Goal: Transaction & Acquisition: Obtain resource

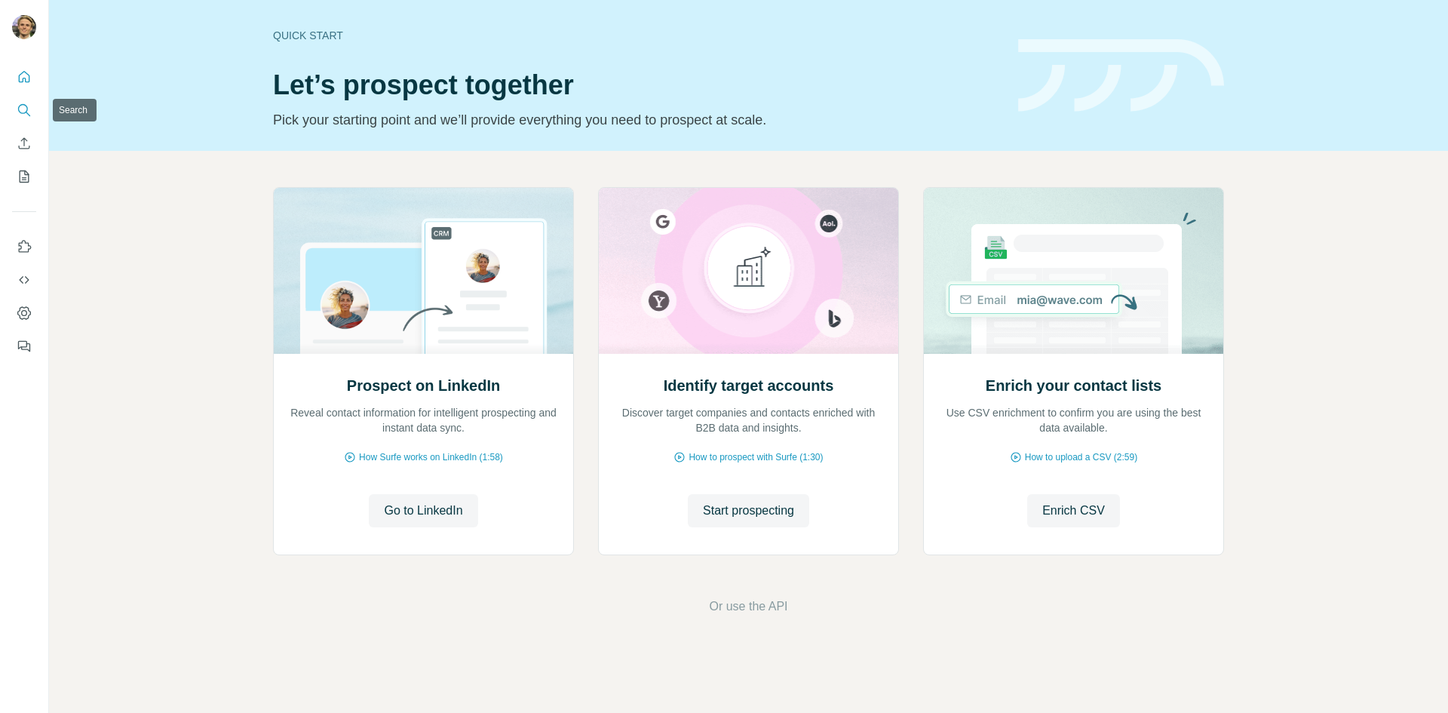
click at [26, 103] on icon "Search" at bounding box center [24, 110] width 15 height 15
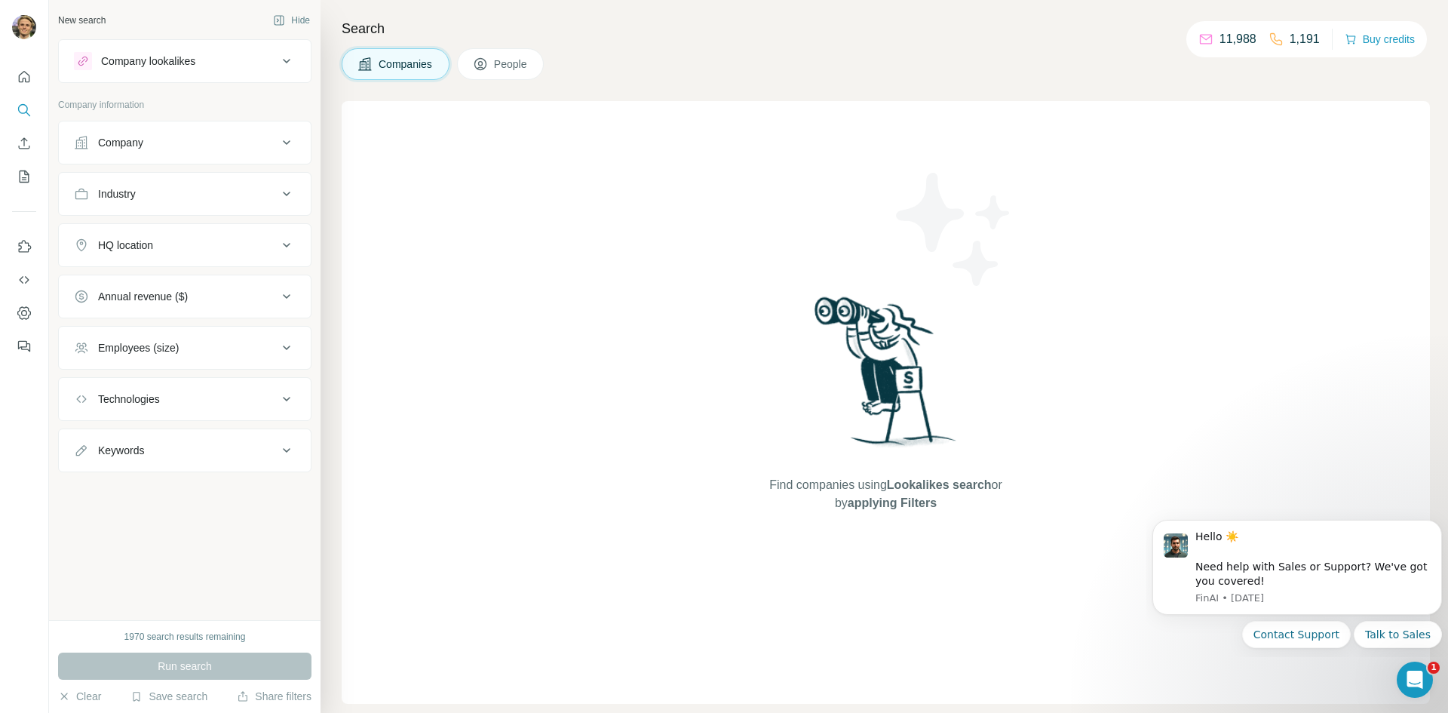
click at [153, 63] on div "Company lookalikes" at bounding box center [148, 61] width 94 height 15
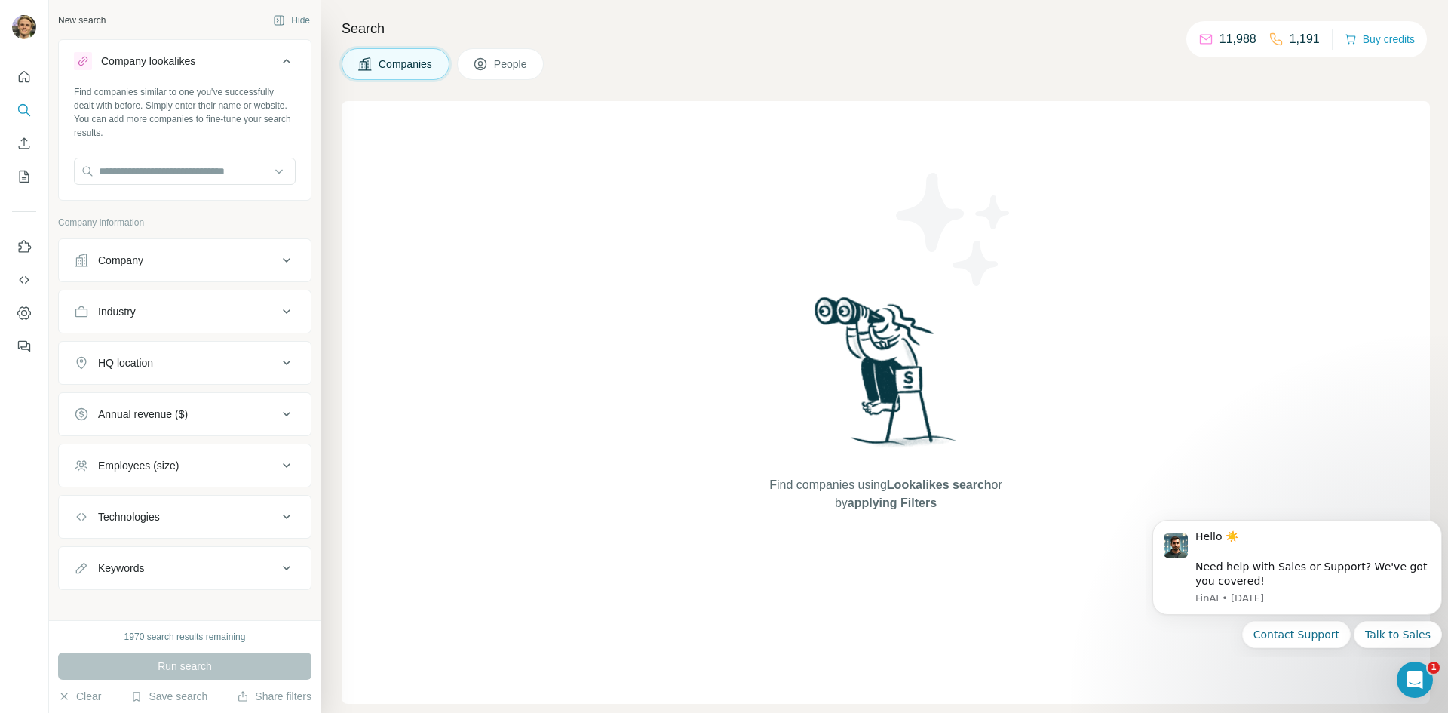
click at [201, 247] on button "Company" at bounding box center [185, 260] width 252 height 36
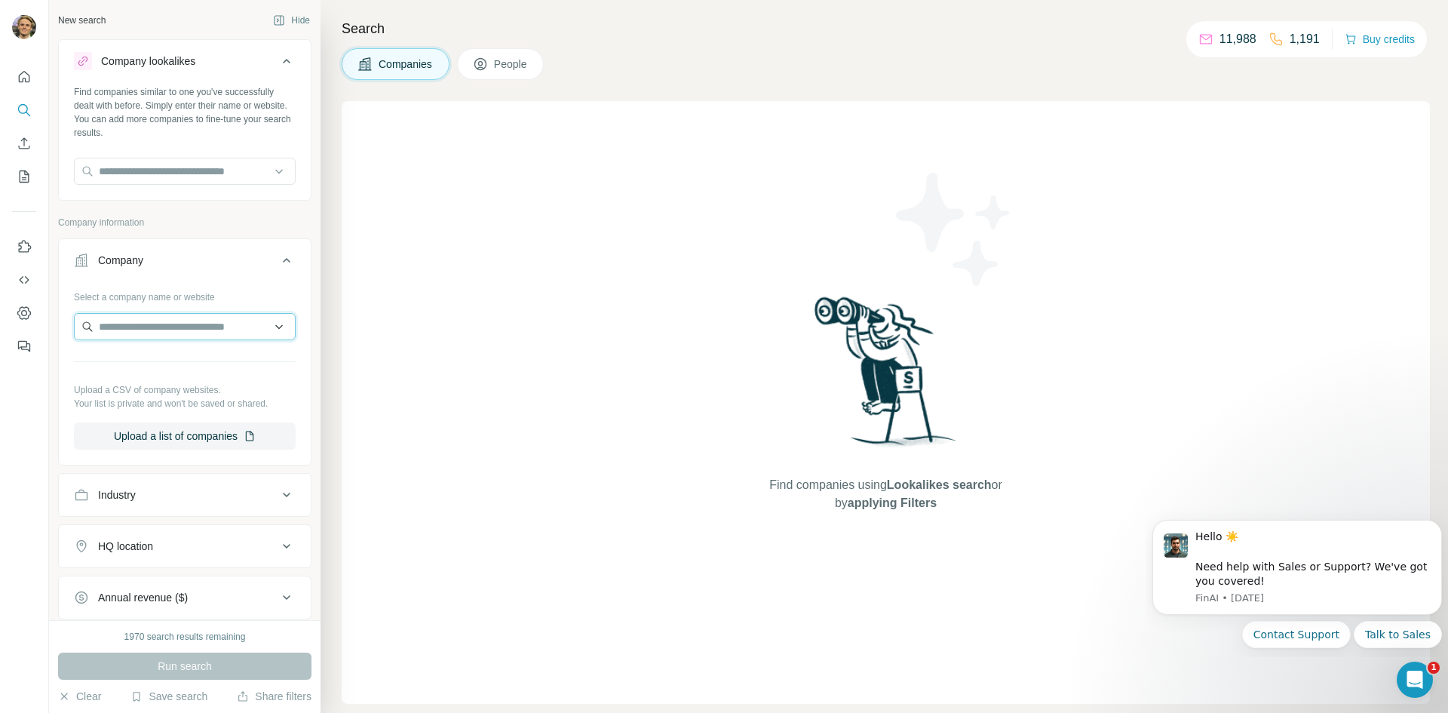
click at [185, 317] on input "text" at bounding box center [185, 326] width 222 height 27
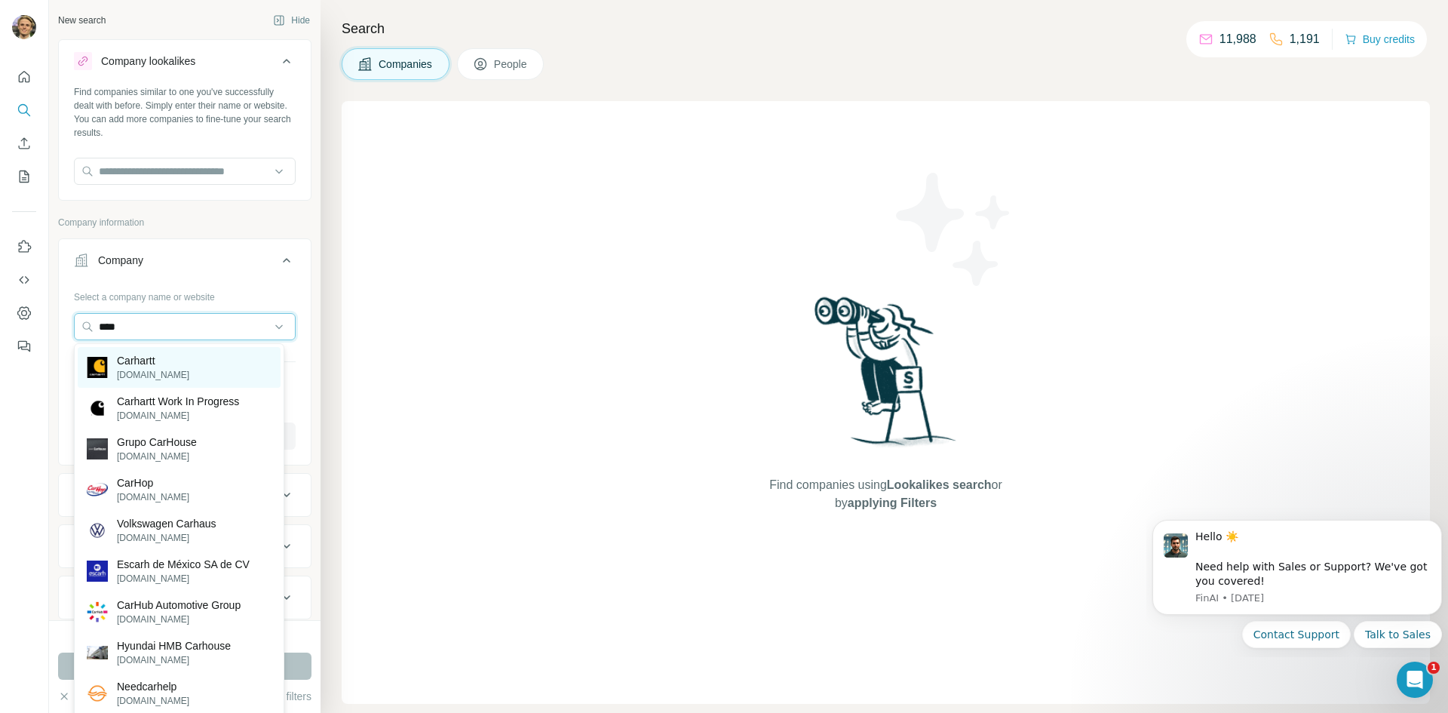
type input "****"
click at [143, 363] on p "Carhartt" at bounding box center [153, 360] width 72 height 15
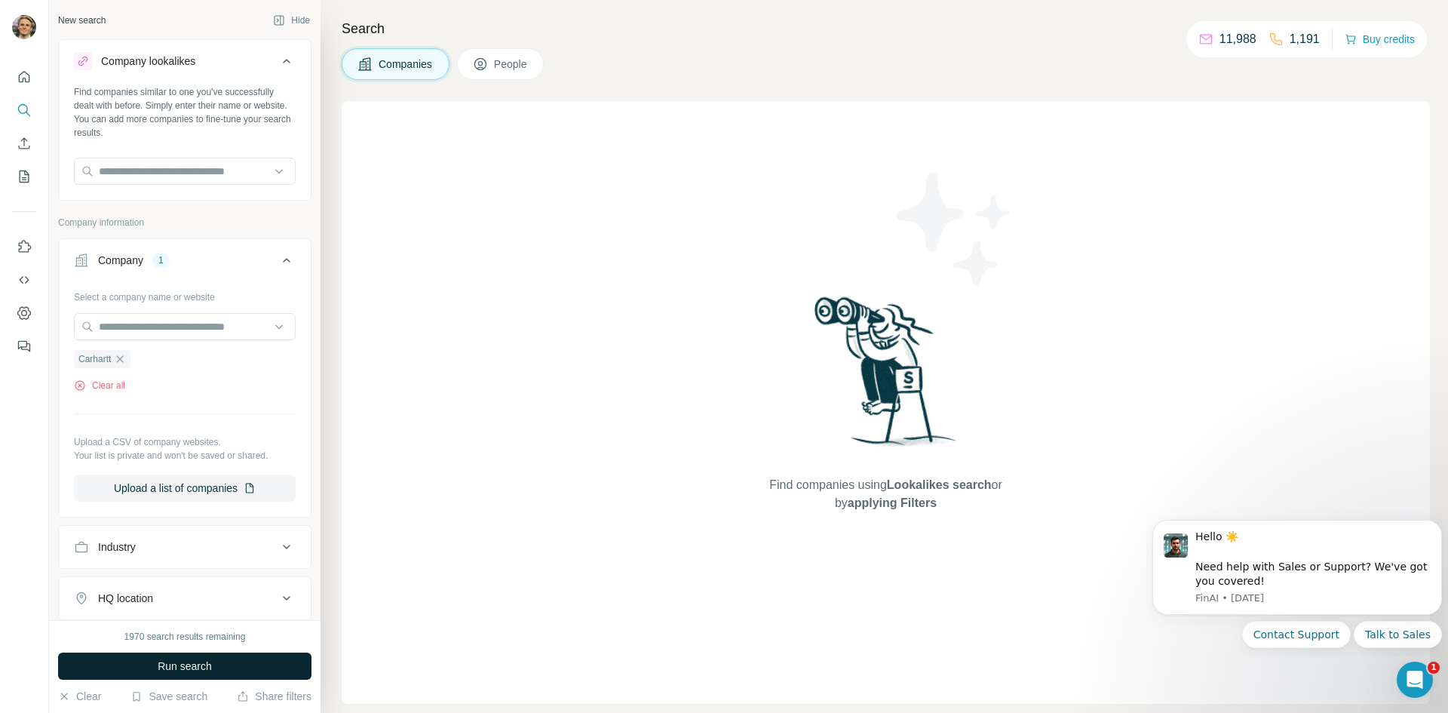
click at [204, 660] on span "Run search" at bounding box center [185, 665] width 54 height 15
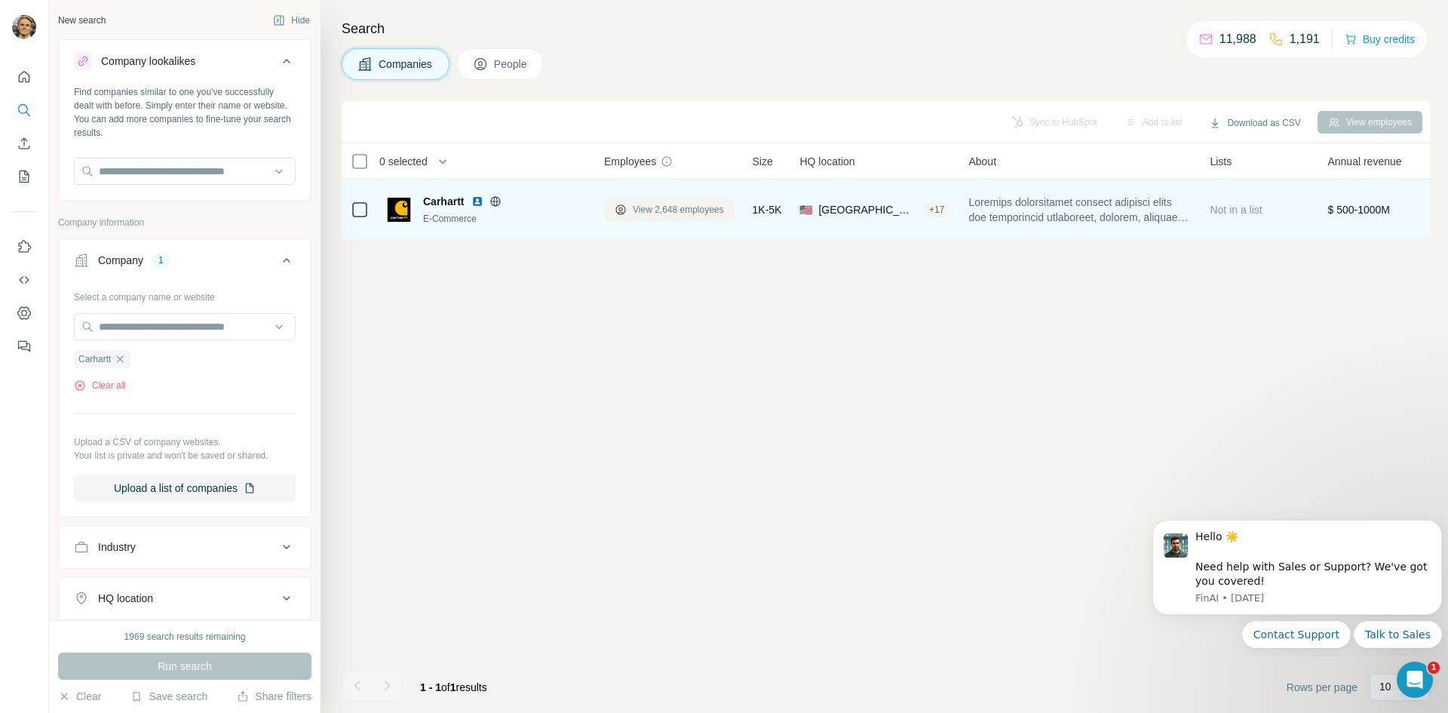
click at [672, 204] on span "View 2,648 employees" at bounding box center [678, 210] width 91 height 14
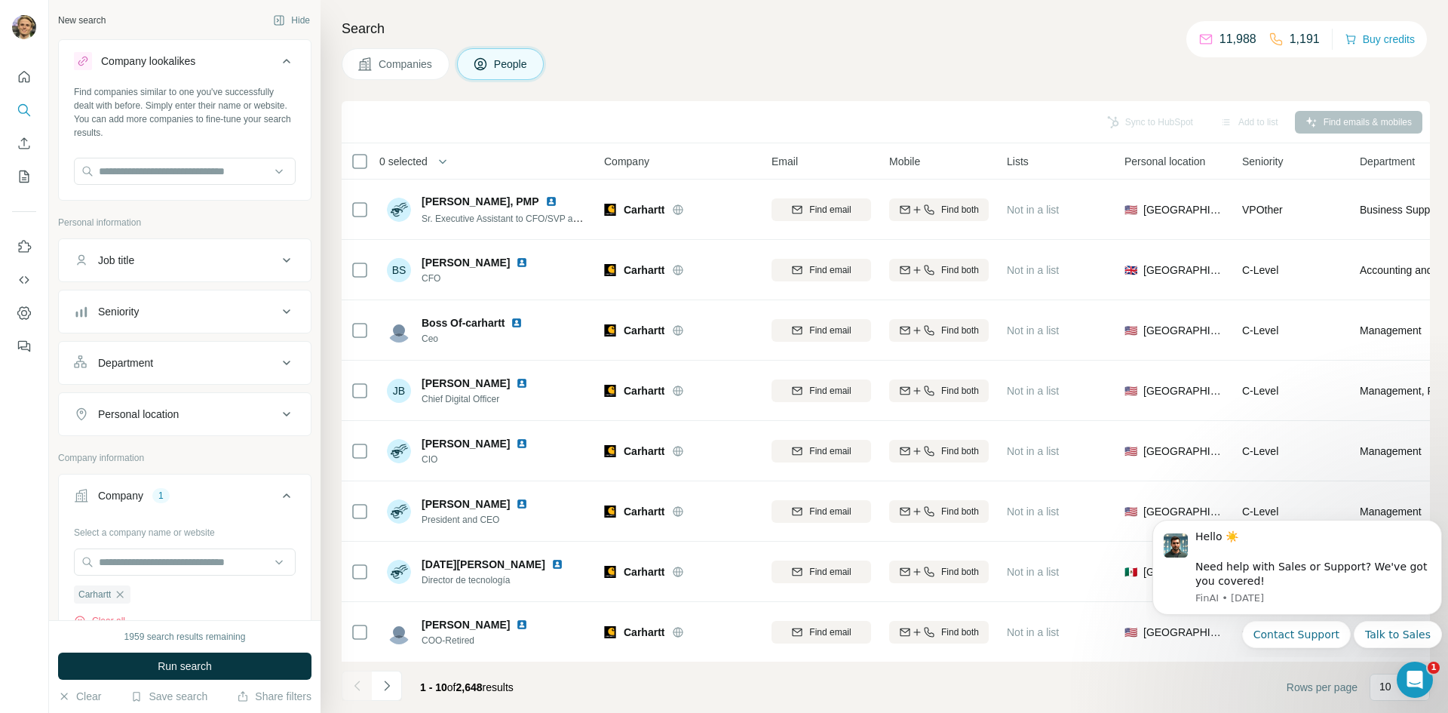
click at [218, 264] on div "Job title" at bounding box center [176, 260] width 204 height 15
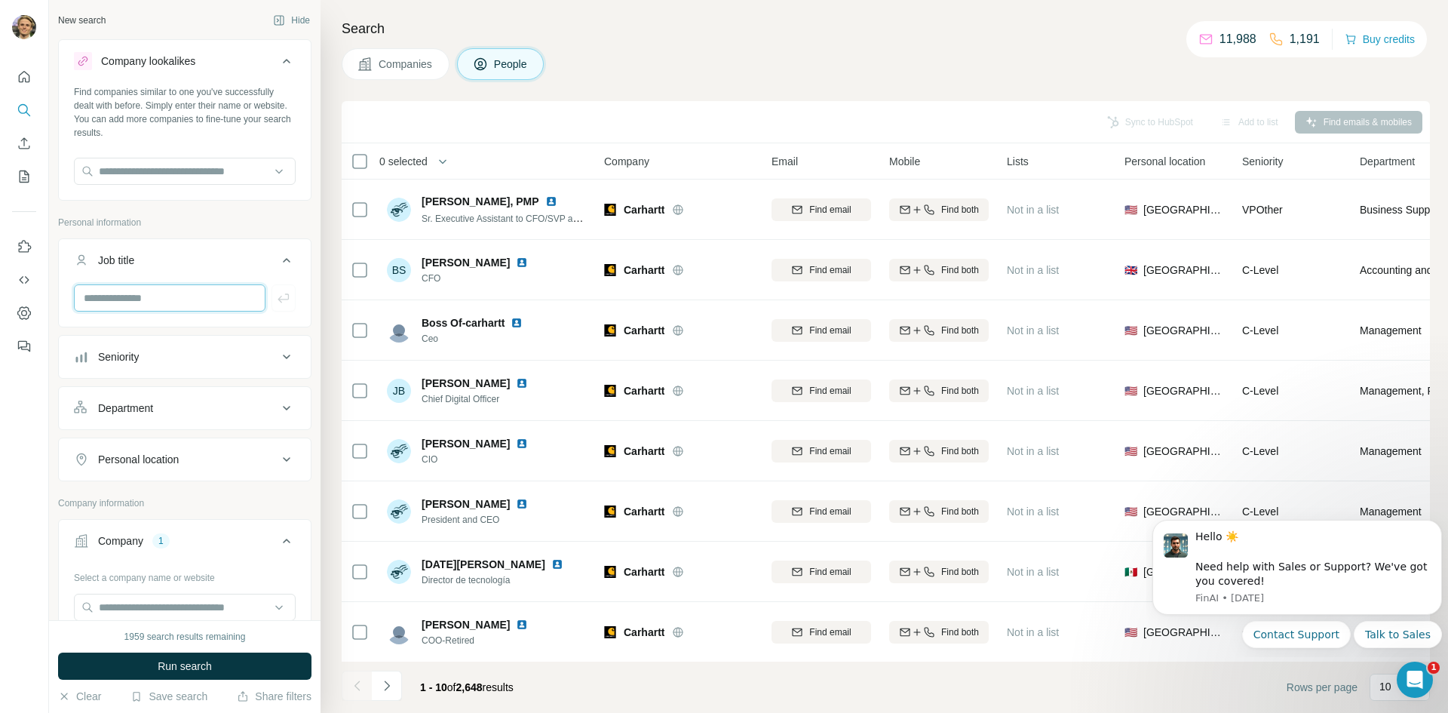
click at [165, 299] on input "text" at bounding box center [170, 297] width 192 height 27
type input "*"
type input "*****"
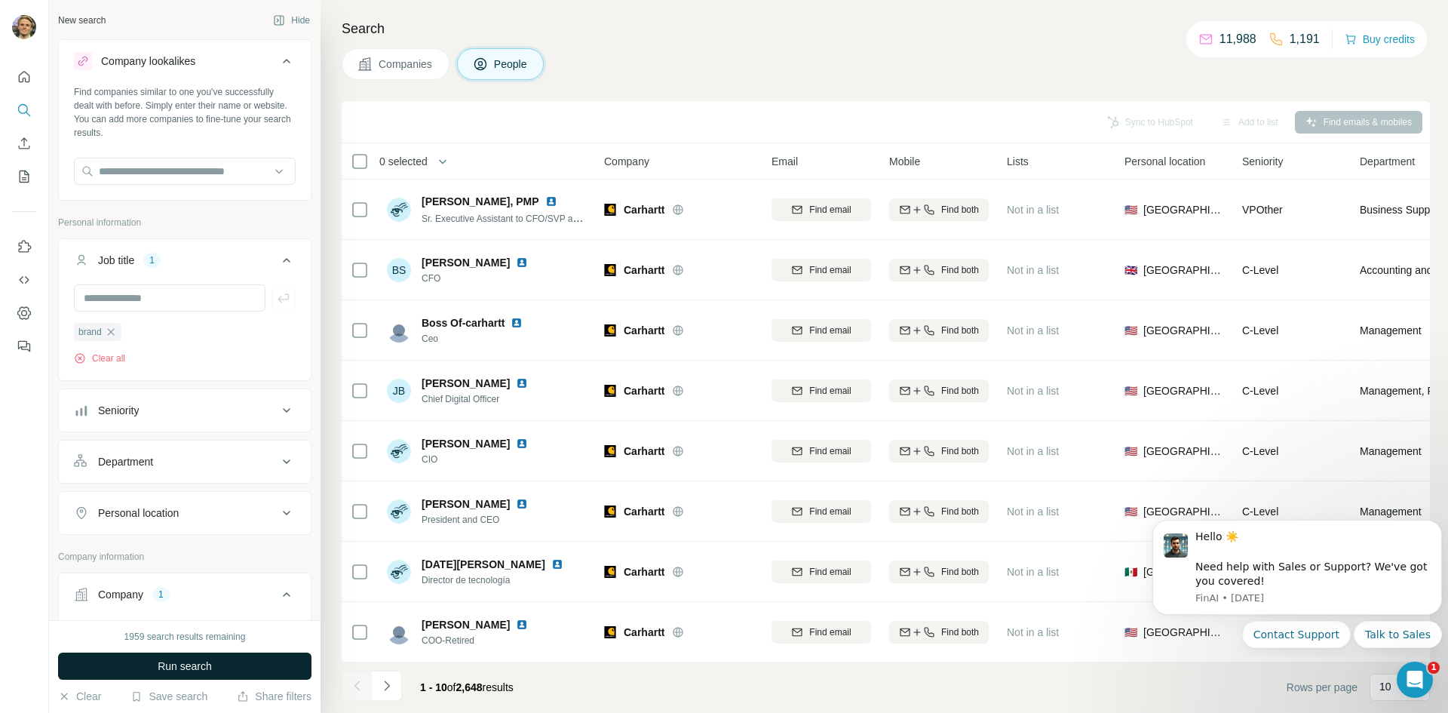
click at [232, 662] on button "Run search" at bounding box center [184, 665] width 253 height 27
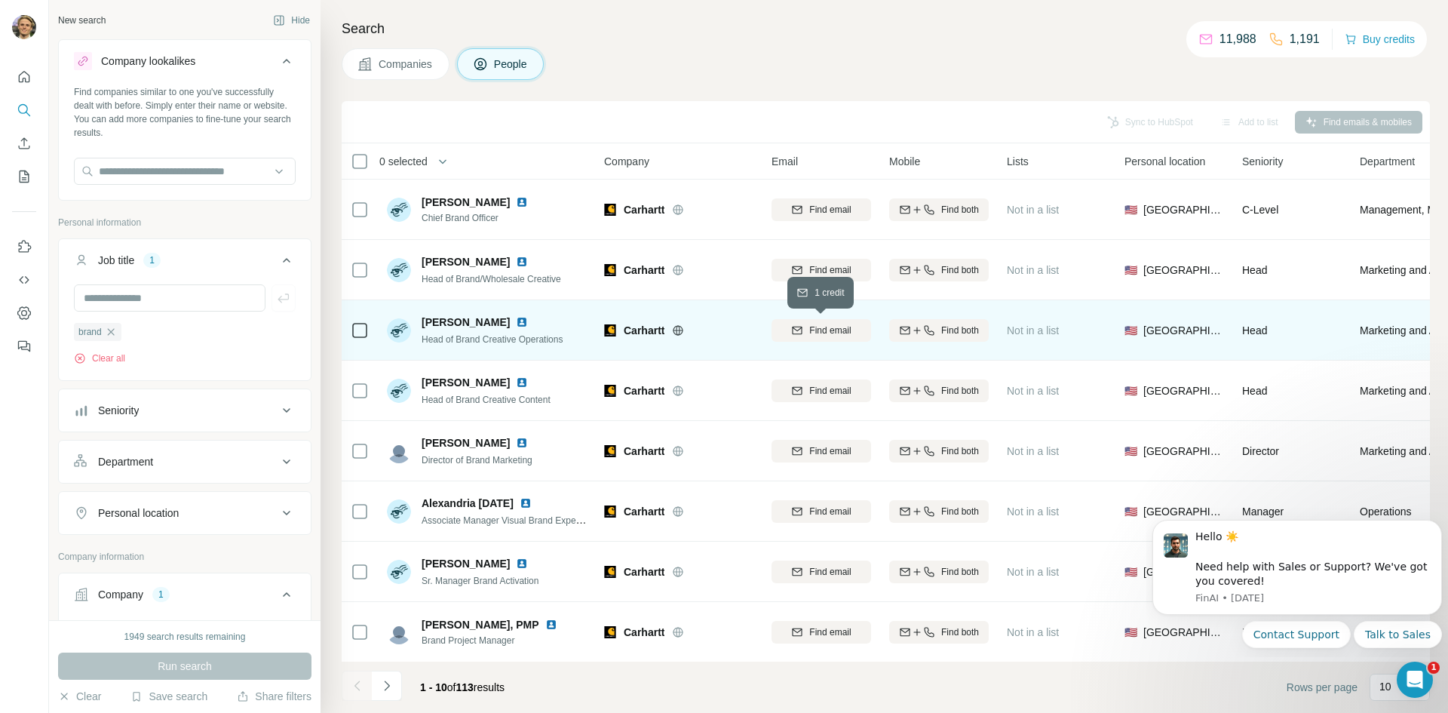
click at [824, 324] on span "Find email" at bounding box center [829, 331] width 41 height 14
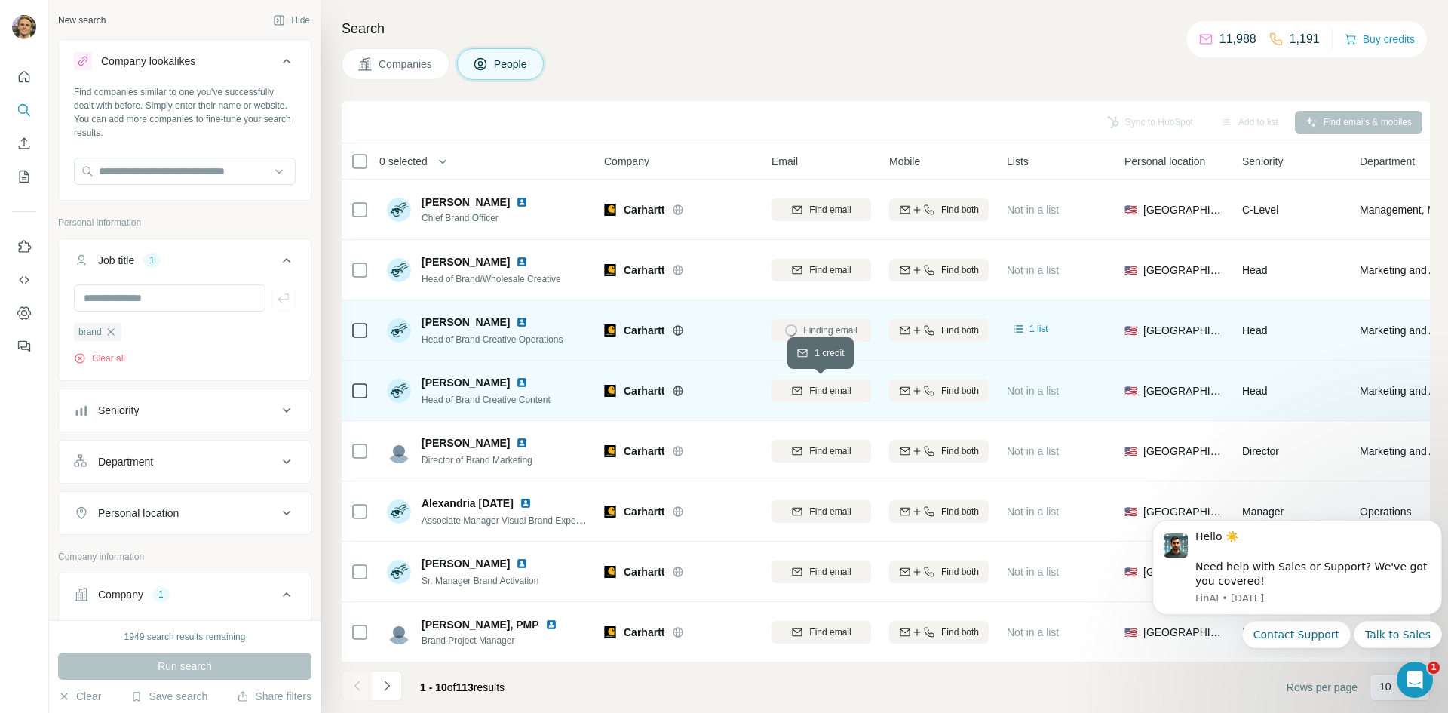
click at [846, 390] on span "Find email" at bounding box center [829, 391] width 41 height 14
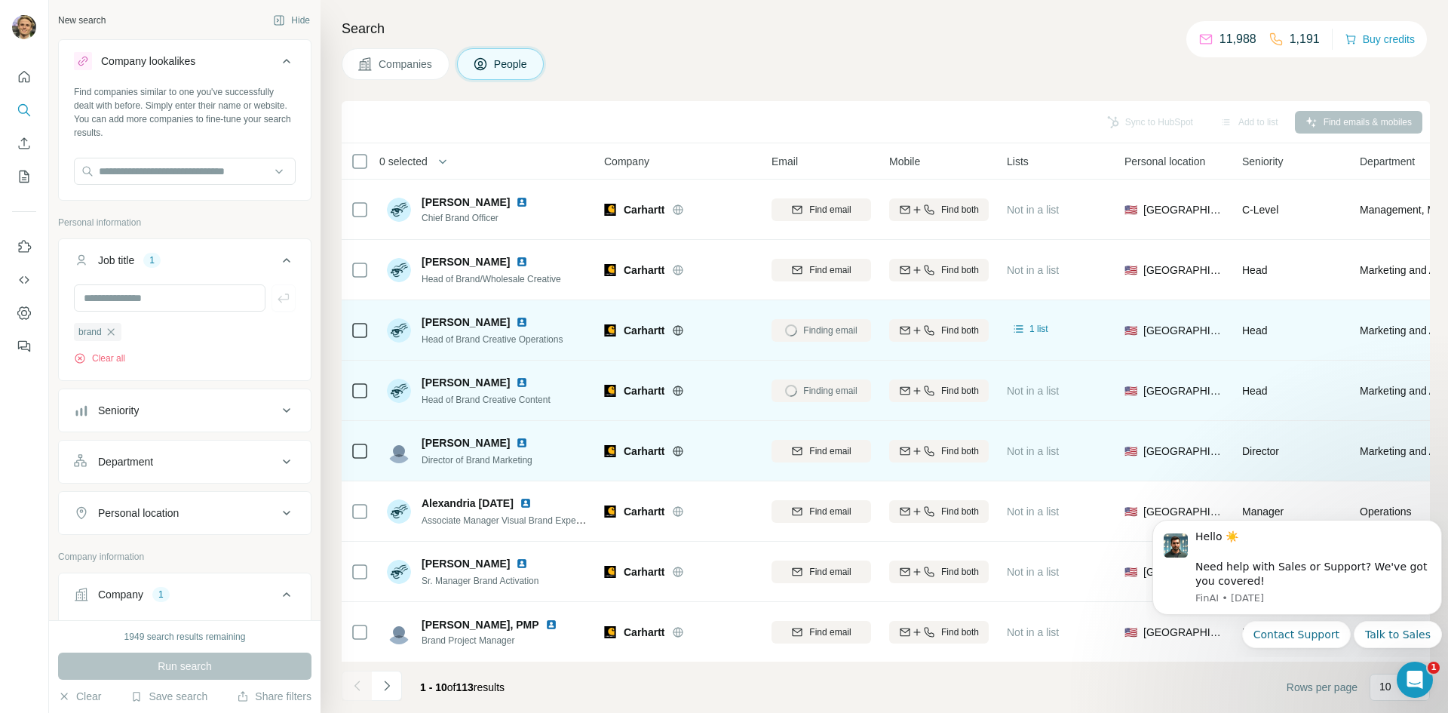
drag, startPoint x: 838, startPoint y: 444, endPoint x: 838, endPoint y: 456, distance: 11.3
click at [838, 445] on span "Find email" at bounding box center [829, 451] width 41 height 14
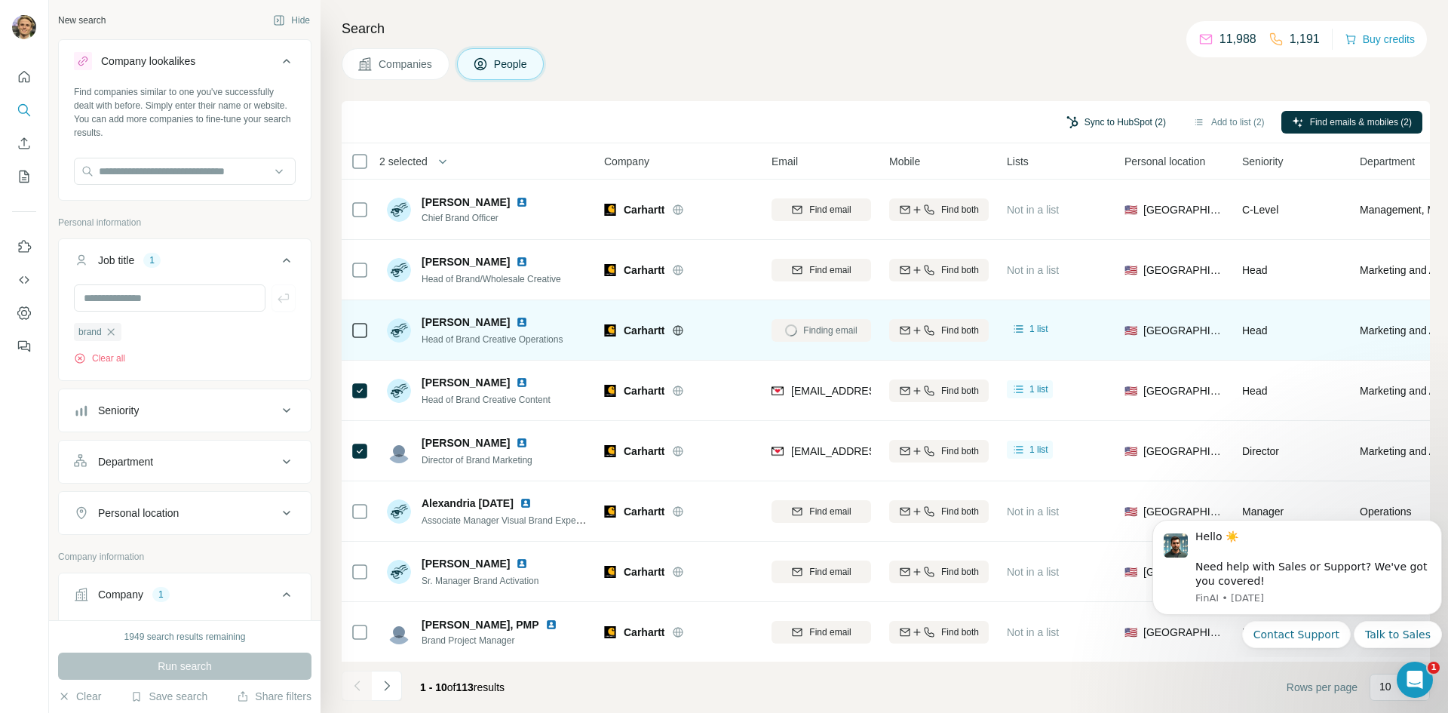
click at [1127, 121] on button "Sync to HubSpot (2)" at bounding box center [1116, 122] width 121 height 23
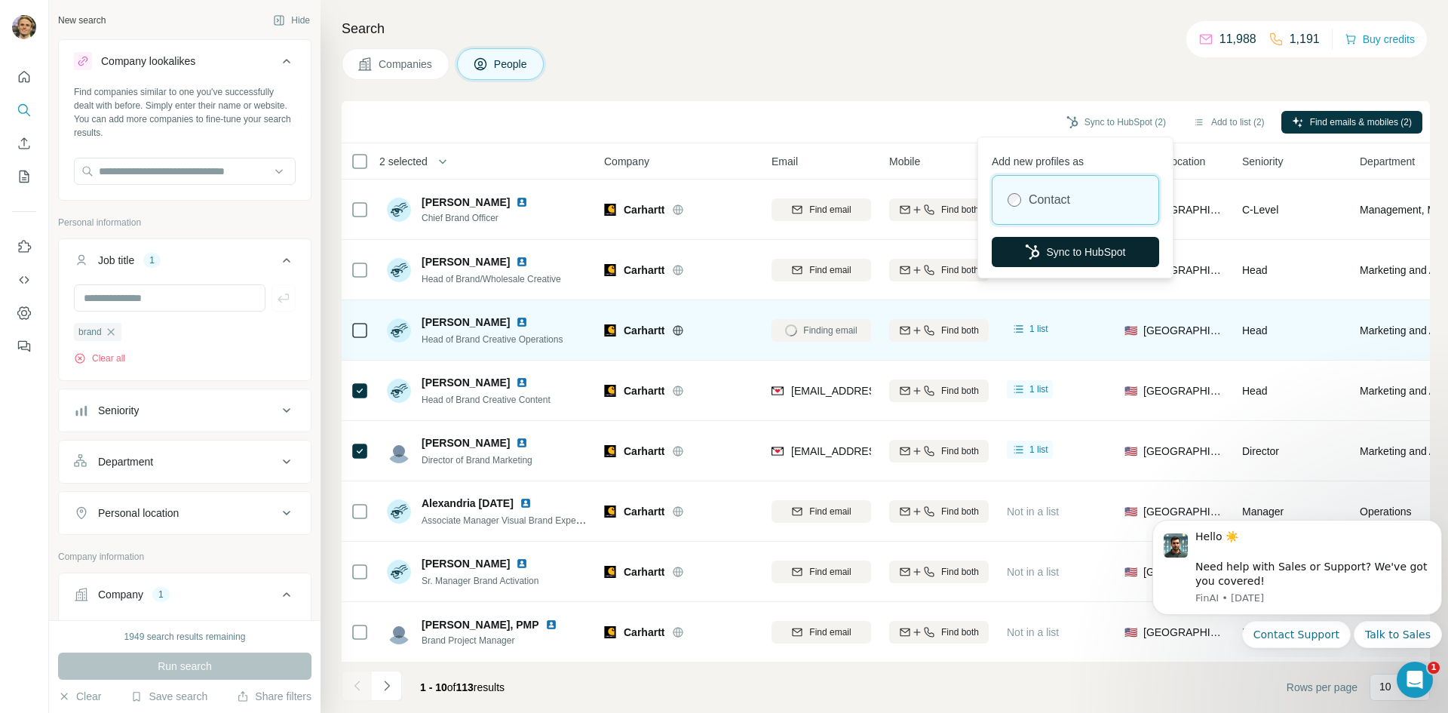
click at [1053, 256] on button "Sync to HubSpot" at bounding box center [1075, 252] width 167 height 30
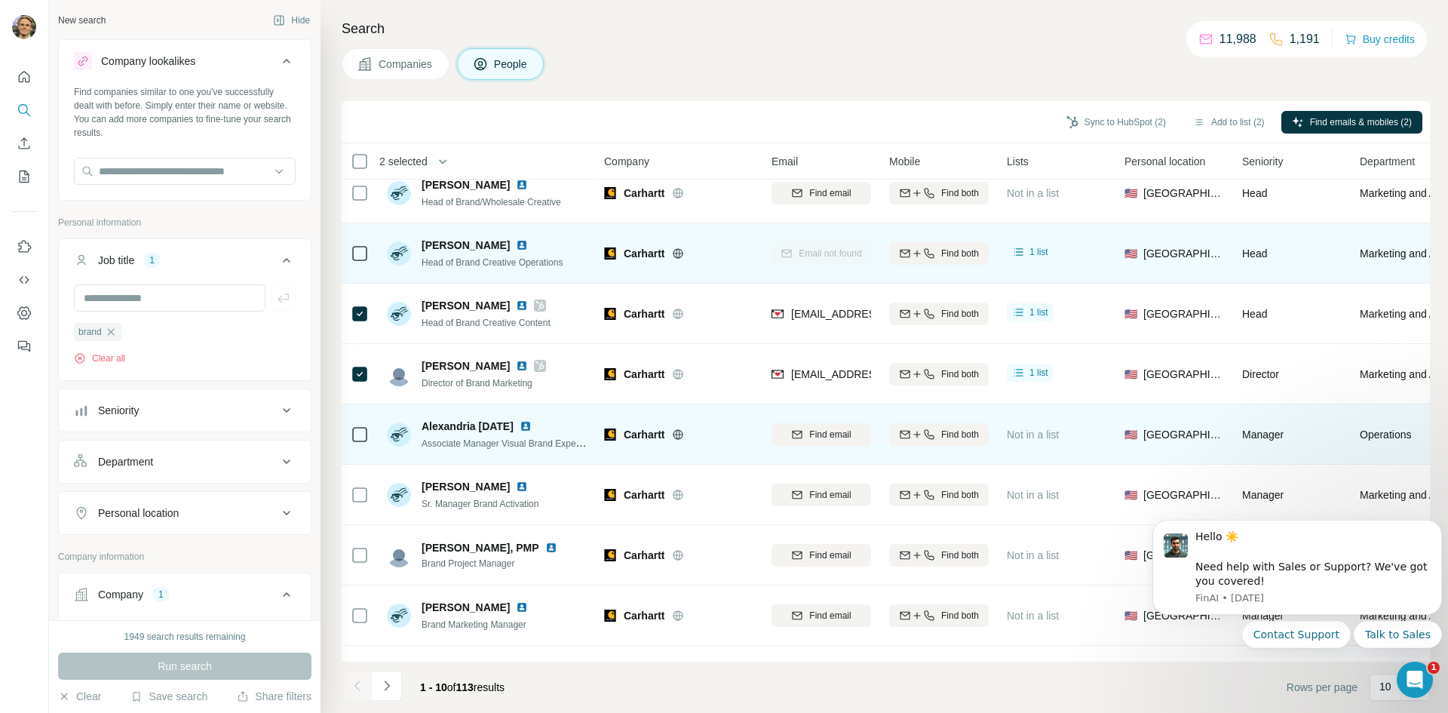
scroll to position [129, 0]
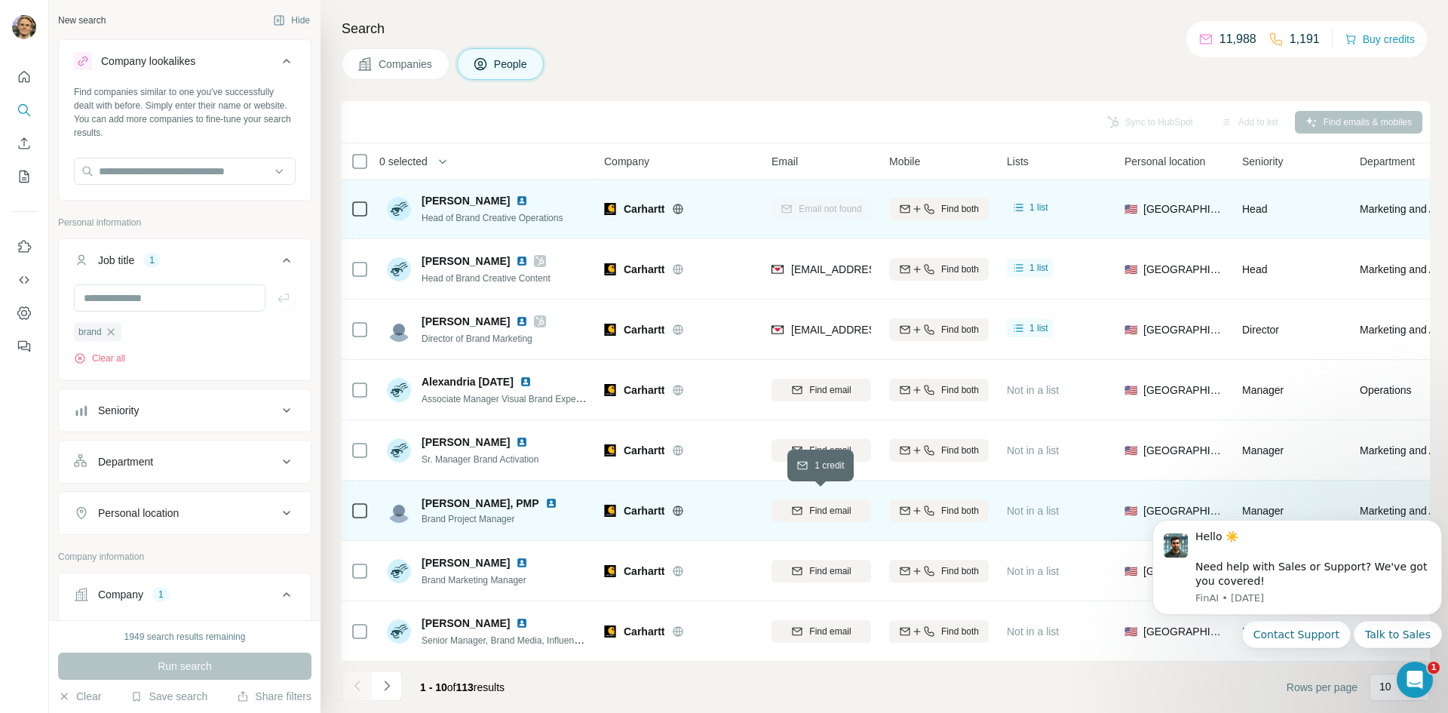
click at [820, 504] on span "Find email" at bounding box center [829, 511] width 41 height 14
drag, startPoint x: 636, startPoint y: 652, endPoint x: 886, endPoint y: 663, distance: 249.9
click at [919, 660] on div "0 selected People Company Email Mobile Lists Personal location Seniority Depart…" at bounding box center [886, 402] width 1088 height 518
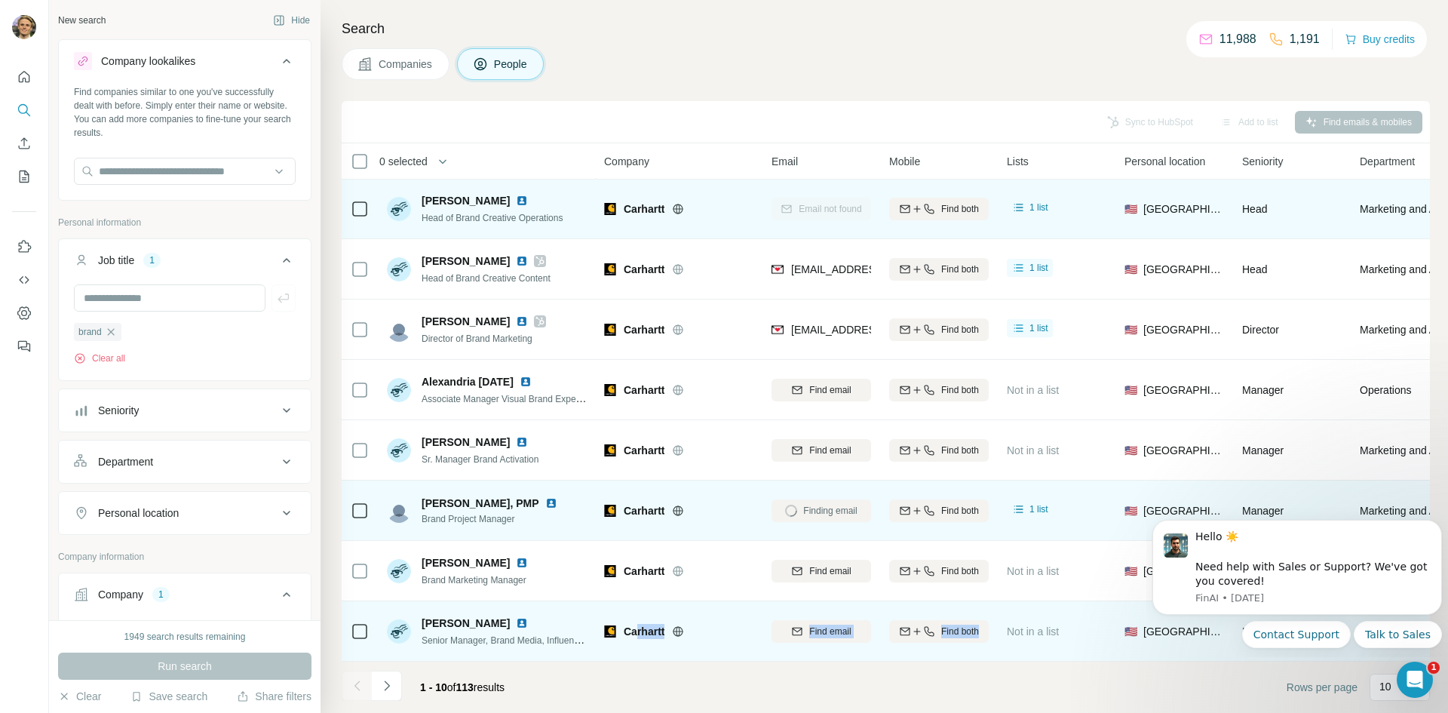
click at [702, 625] on div at bounding box center [696, 631] width 12 height 12
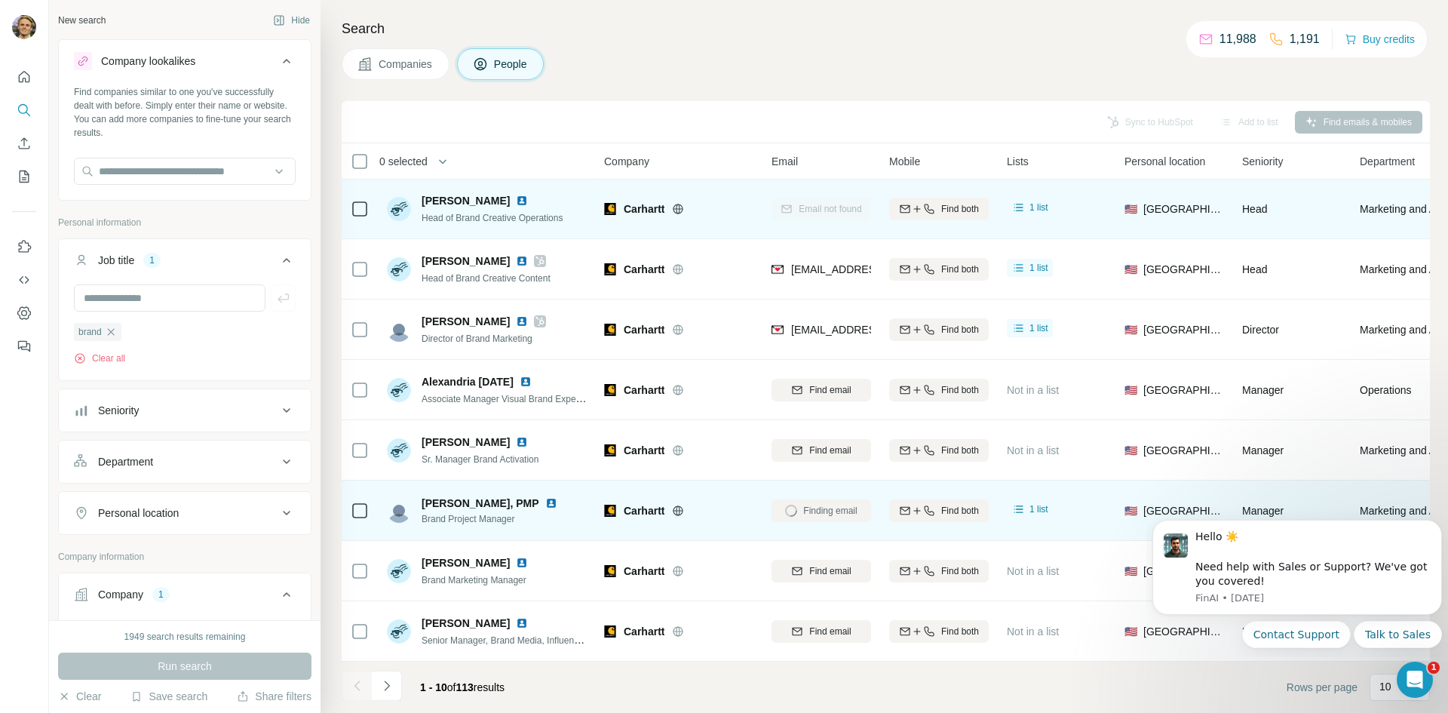
scroll to position [0, 0]
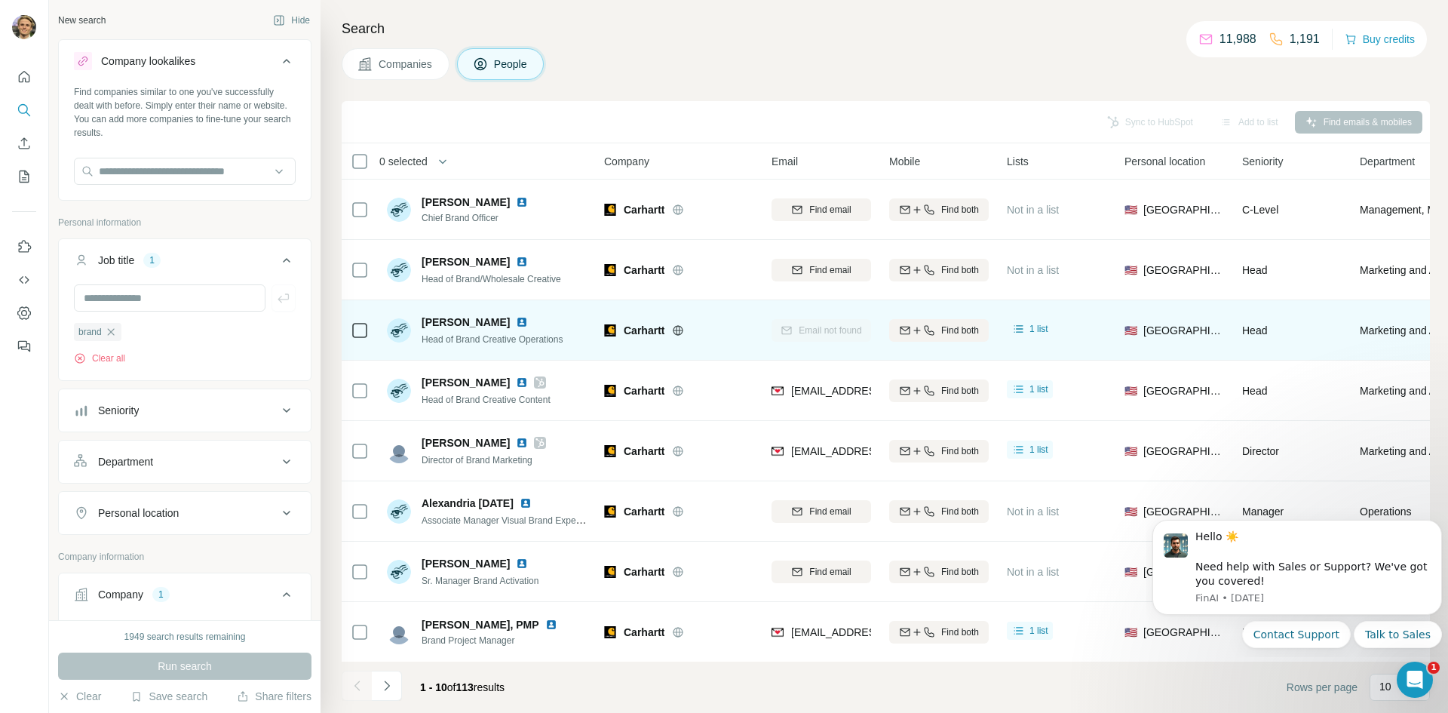
click at [428, 63] on span "Companies" at bounding box center [406, 64] width 55 height 15
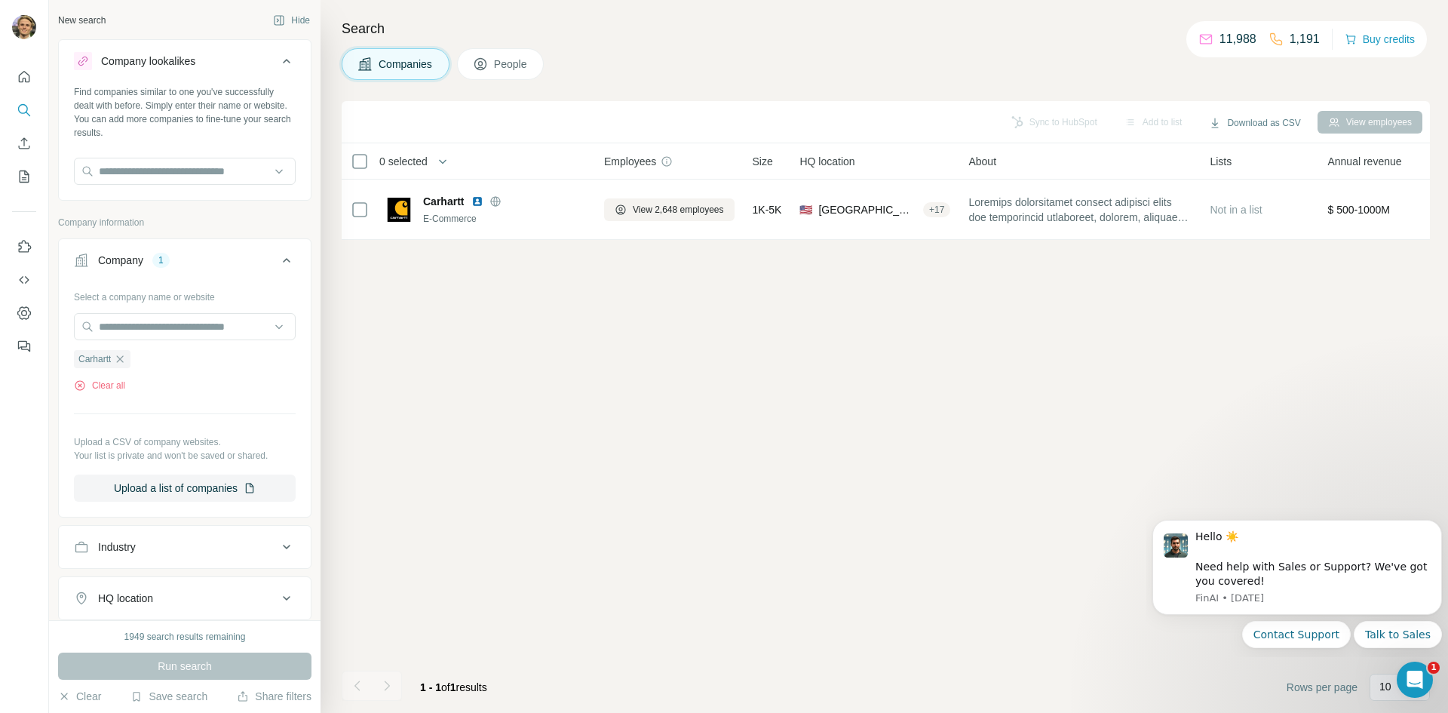
click at [508, 62] on span "People" at bounding box center [511, 64] width 35 height 15
